Goal: Information Seeking & Learning: Find specific fact

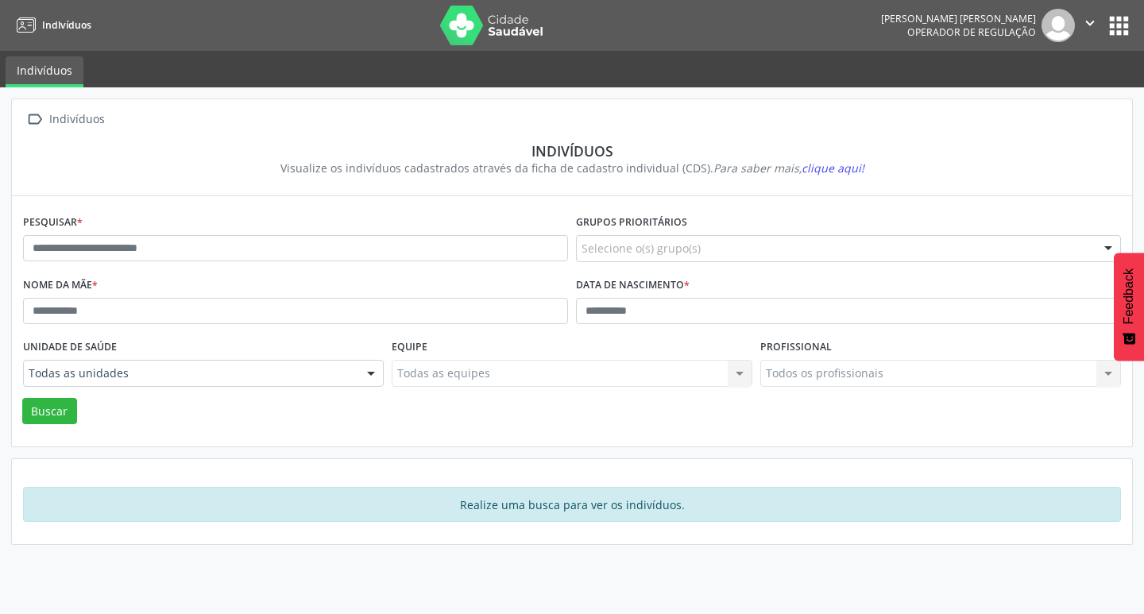
click at [876, 373] on div "Todos os profissionais Todos os profissionais Nenhum resultado encontrado para:…" at bounding box center [941, 373] width 361 height 27
click at [905, 374] on div "Todos os profissionais Todos os profissionais Nenhum resultado encontrado para:…" at bounding box center [941, 373] width 361 height 27
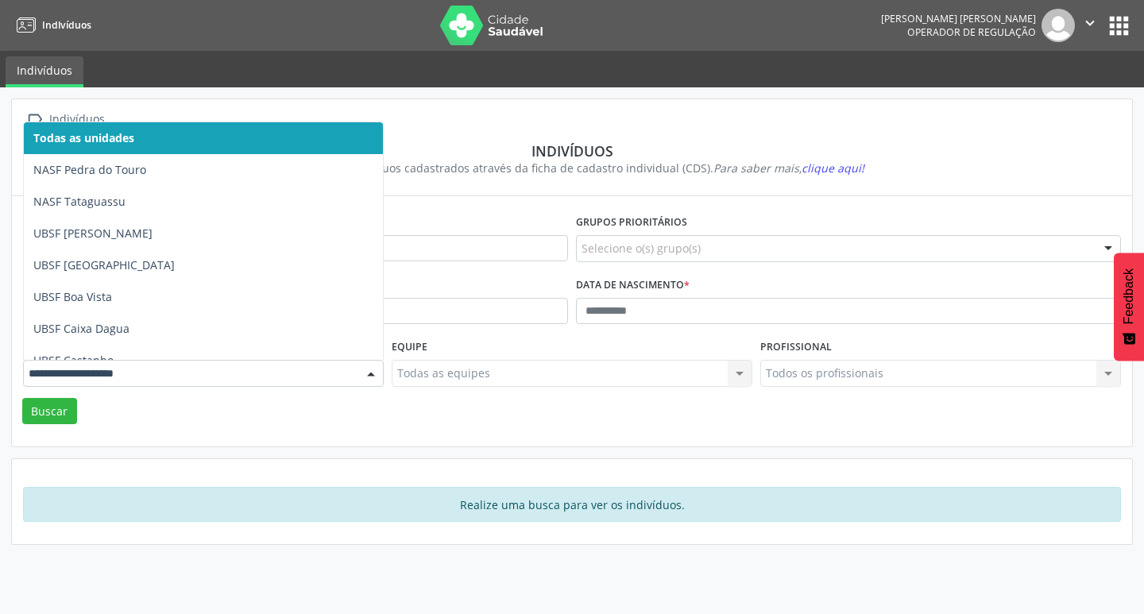
click at [199, 408] on div "Buscar" at bounding box center [572, 411] width 1106 height 27
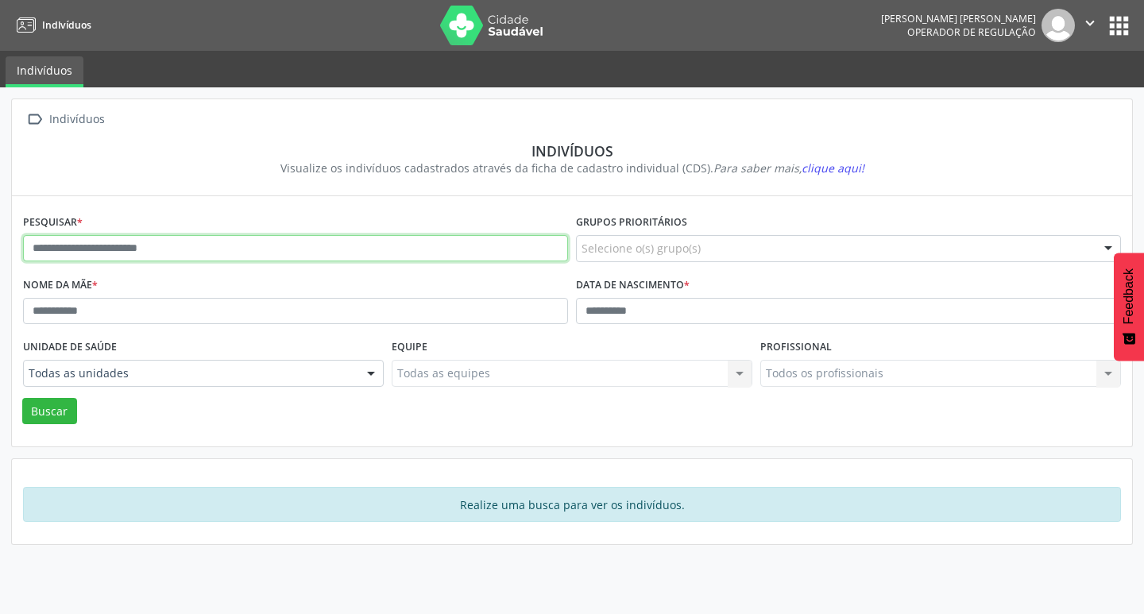
click at [215, 240] on input "text" at bounding box center [295, 248] width 545 height 27
paste input "**********"
drag, startPoint x: 55, startPoint y: 240, endPoint x: 0, endPoint y: 254, distance: 56.7
click at [0, 254] on div "**********" at bounding box center [572, 350] width 1144 height 527
type input "**********"
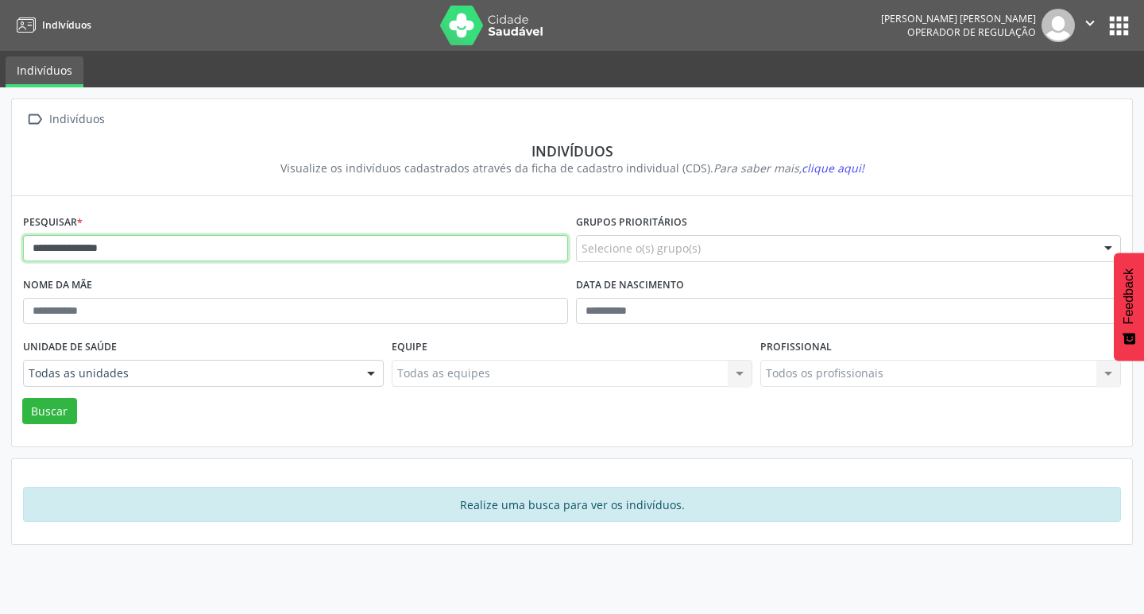
click at [22, 398] on button "Buscar" at bounding box center [49, 411] width 55 height 27
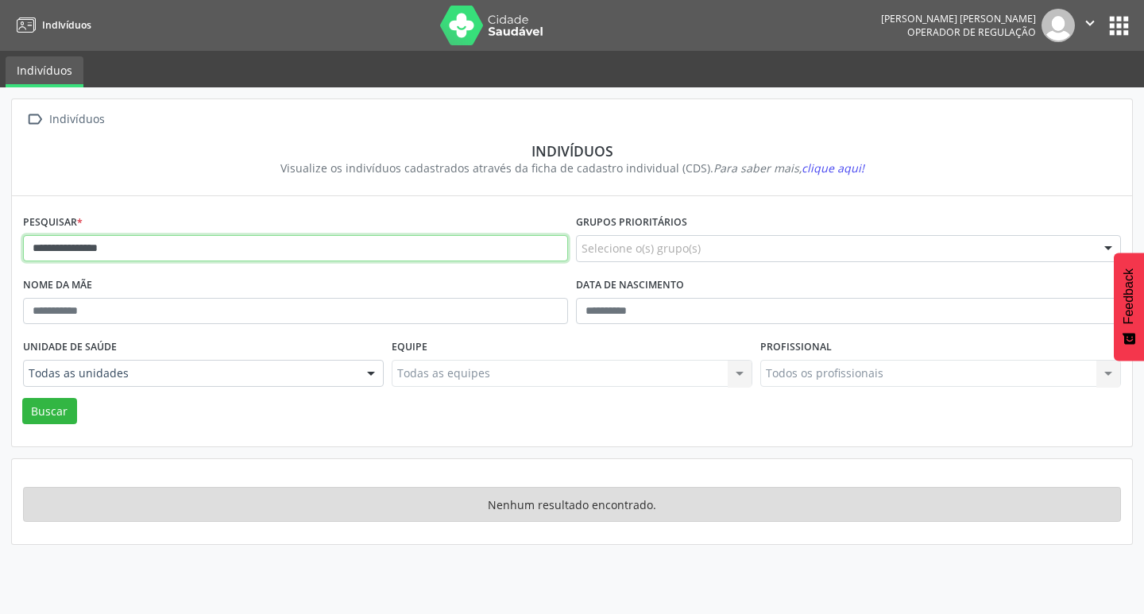
click at [153, 250] on input "**********" at bounding box center [295, 248] width 545 height 27
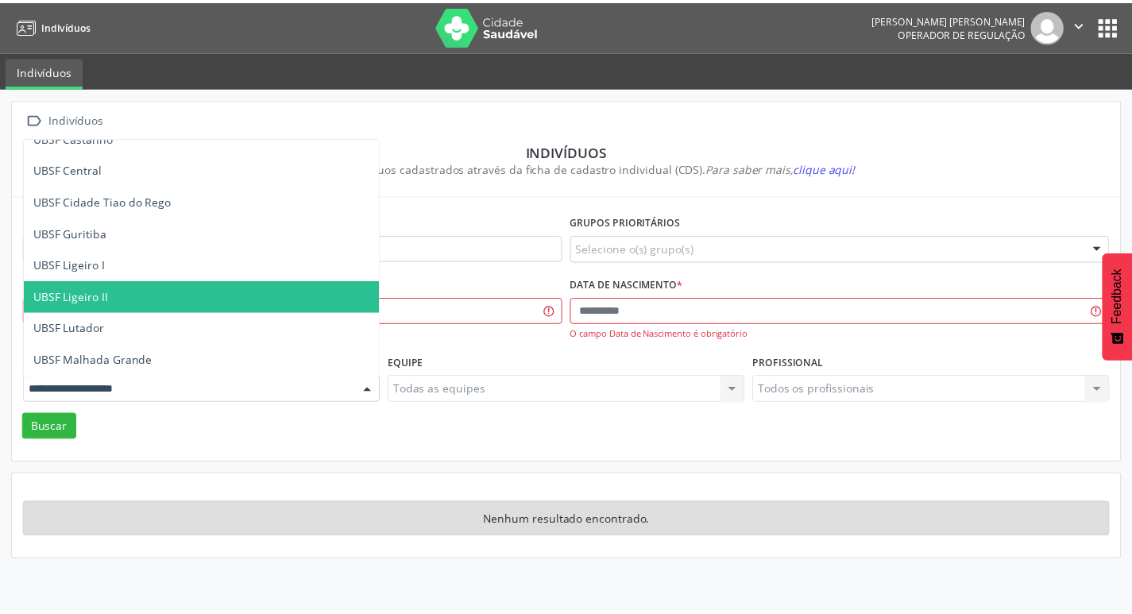
scroll to position [430, 0]
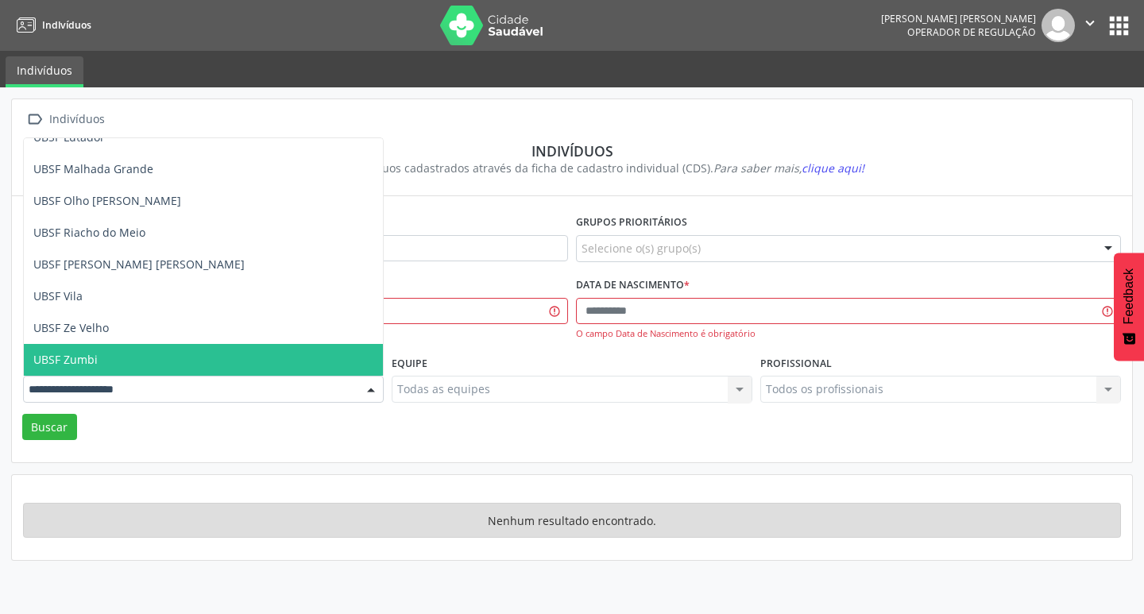
click at [120, 363] on span "UBSF Zumbi" at bounding box center [203, 360] width 359 height 32
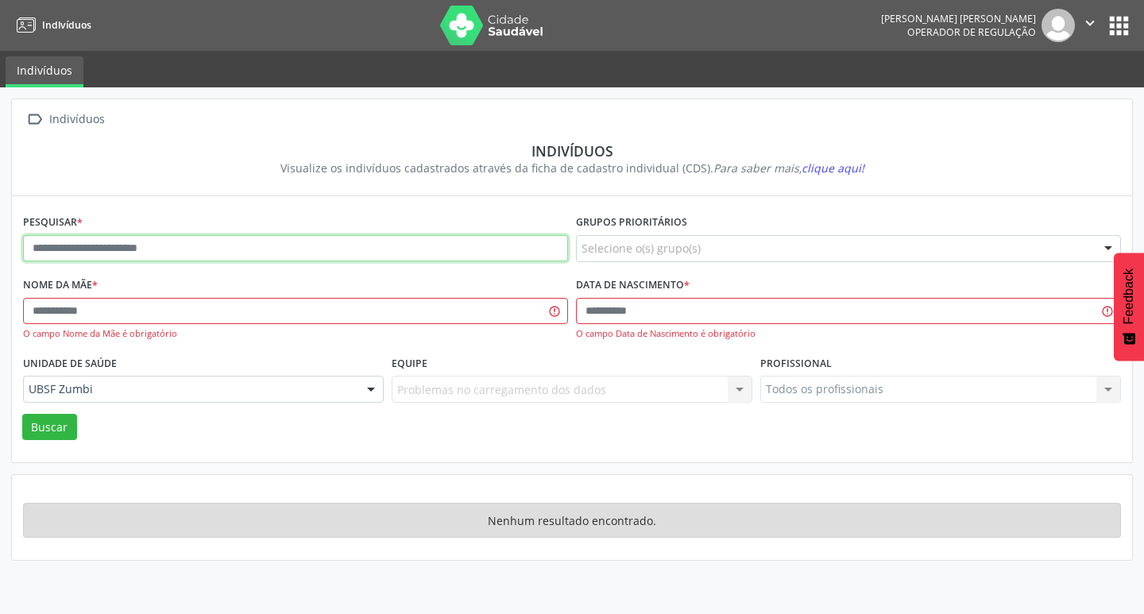
click at [153, 254] on input "text" at bounding box center [295, 248] width 545 height 27
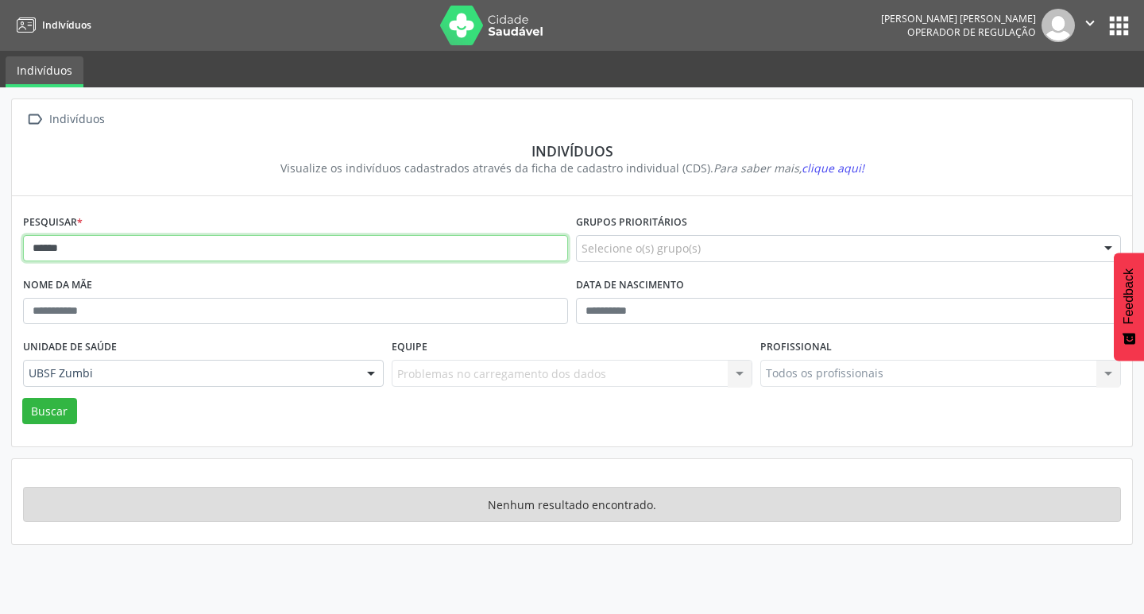
type input "******"
click at [22, 398] on button "Buscar" at bounding box center [49, 411] width 55 height 27
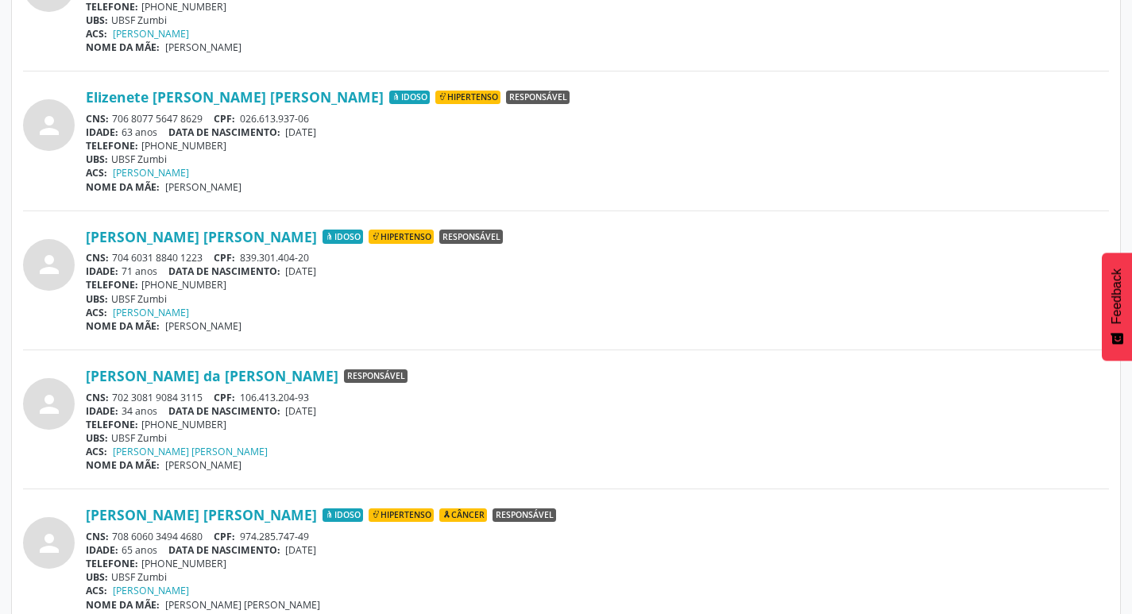
scroll to position [913, 0]
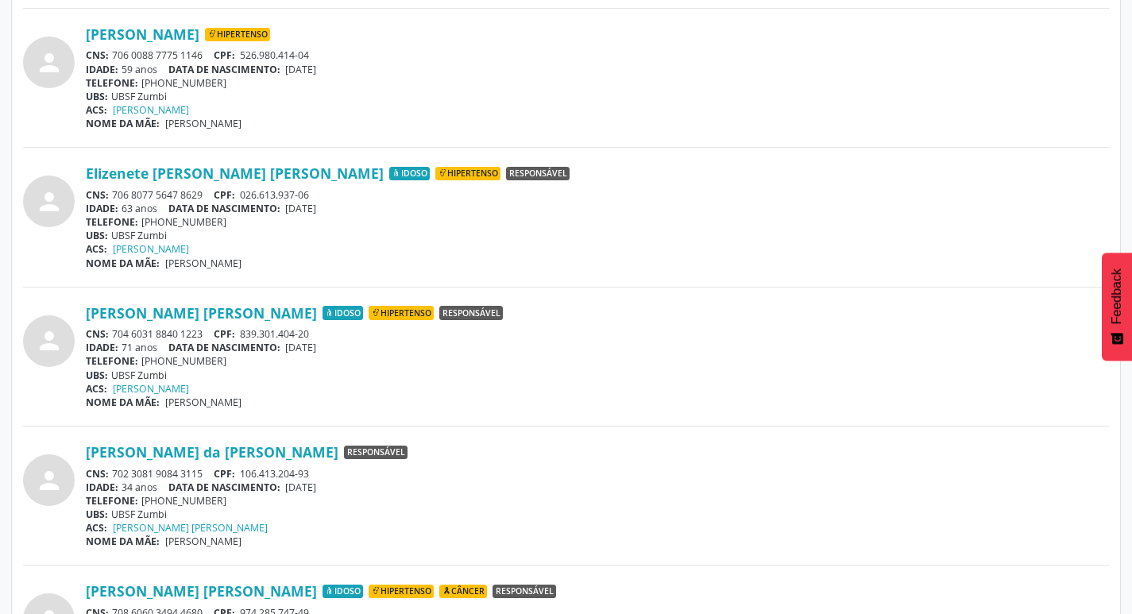
drag, startPoint x: 79, startPoint y: 174, endPoint x: 268, endPoint y: 180, distance: 189.2
click at [268, 180] on div "person Elizenete [PERSON_NAME] [PERSON_NAME] Idoso Hipertenso Responsável CNS: …" at bounding box center [566, 217] width 1086 height 105
copy div "Elizenete [PERSON_NAME] [PERSON_NAME]"
click at [365, 265] on div "NOME DA MÃE: [PERSON_NAME]" at bounding box center [598, 264] width 1024 height 14
drag, startPoint x: 117, startPoint y: 195, endPoint x: 161, endPoint y: 192, distance: 44.6
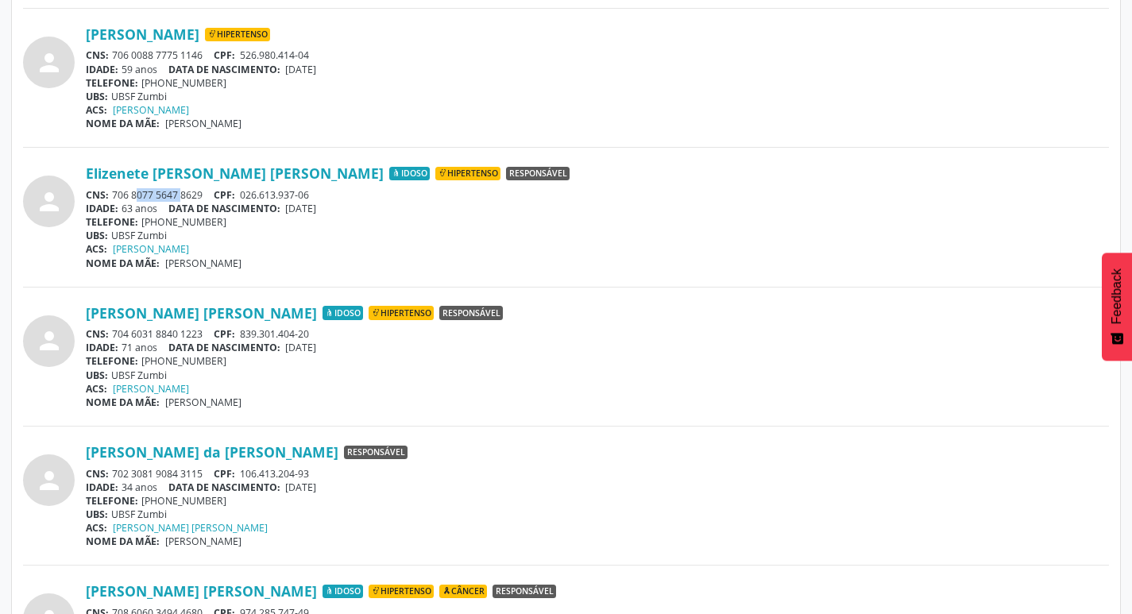
click at [161, 192] on div "CNS: 706 8077 5647 8629 CPF: 026.613.937-06" at bounding box center [598, 195] width 1024 height 14
click at [152, 202] on div "IDADE: 63 anos DATA [PERSON_NAME]: [DEMOGRAPHIC_DATA]" at bounding box center [598, 209] width 1024 height 14
drag, startPoint x: 114, startPoint y: 196, endPoint x: 205, endPoint y: 192, distance: 91.5
click at [205, 192] on div "CNS: 706 8077 5647 8629 CPF: 026.613.937-06" at bounding box center [598, 195] width 1024 height 14
copy div "706 8077 5647 8629"
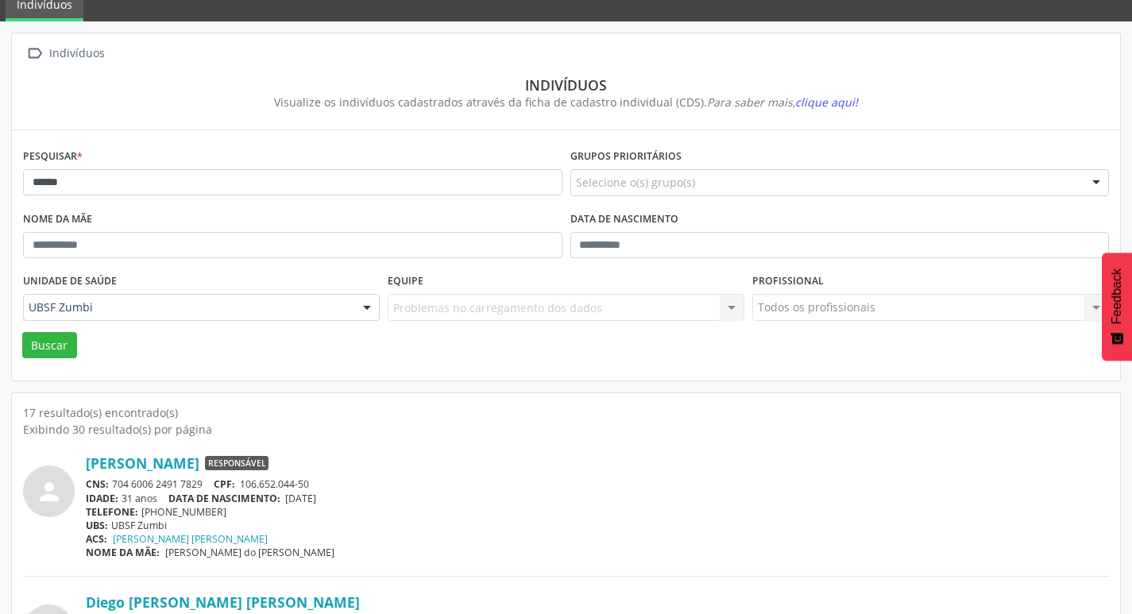
scroll to position [0, 0]
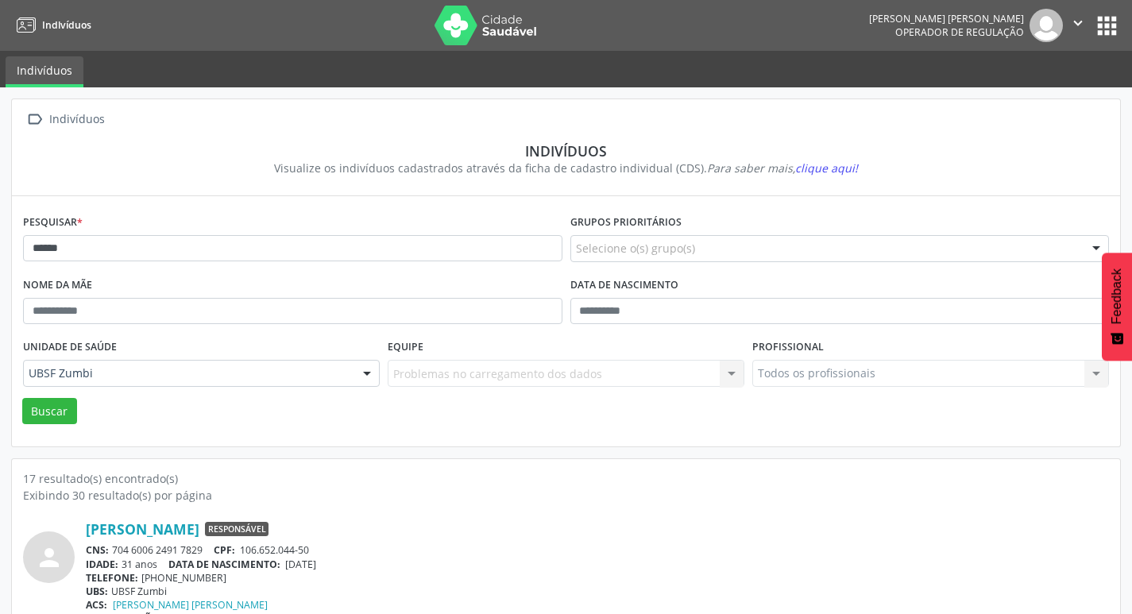
click at [1105, 20] on button "apps" at bounding box center [1108, 26] width 28 height 28
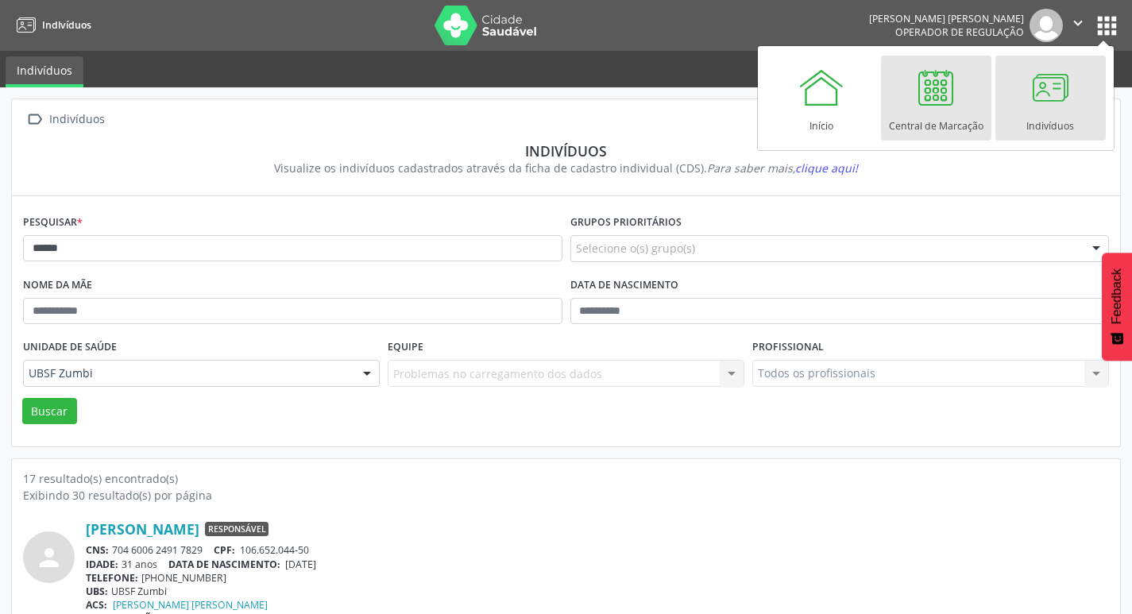
click at [923, 118] on div "Central de Marcação" at bounding box center [936, 121] width 95 height 21
